Goal: Task Accomplishment & Management: Manage account settings

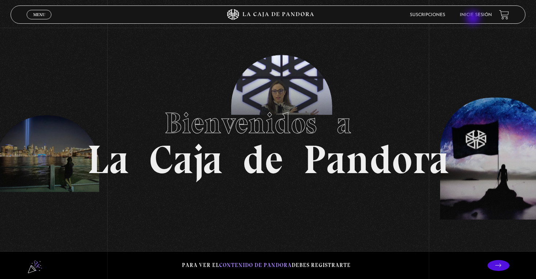
click at [397, 19] on li "Inicie sesión" at bounding box center [476, 14] width 32 height 11
click at [397, 10] on li "Inicie sesión" at bounding box center [476, 14] width 32 height 11
click at [397, 15] on link "Inicie sesión" at bounding box center [476, 15] width 32 height 4
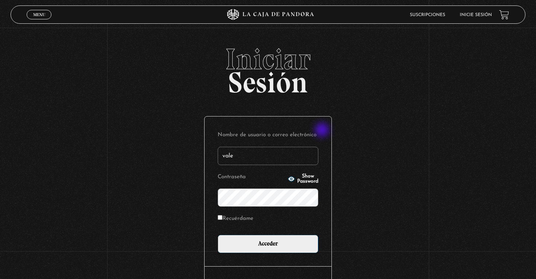
type input "[EMAIL_ADDRESS][DOMAIN_NAME]"
click at [218, 234] on input "Acceder" at bounding box center [268, 243] width 101 height 18
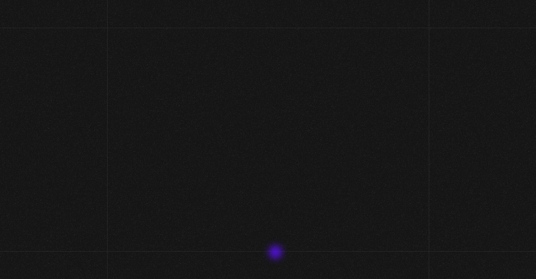
click at [277, 254] on p "Recuérdame" at bounding box center [268, 260] width 101 height 15
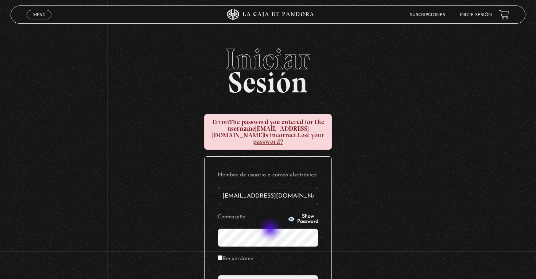
click at [218, 274] on input "Acceder" at bounding box center [268, 283] width 101 height 18
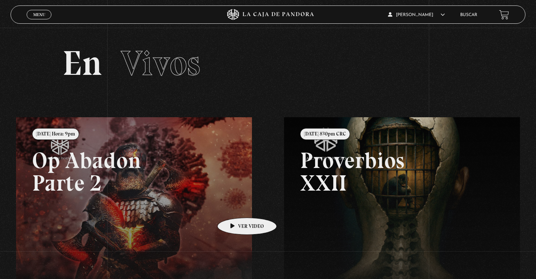
click at [235, 206] on link at bounding box center [284, 256] width 536 height 279
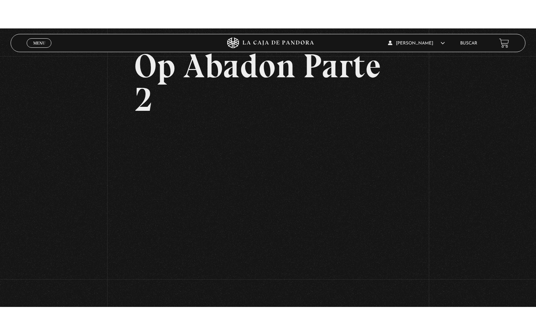
scroll to position [68, 0]
